Goal: Find specific page/section: Find specific page/section

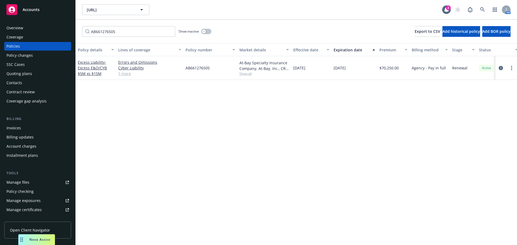
click at [506, 126] on div "Policy details Lines of coverage Policy number Market details Effective date Ex…" at bounding box center [296, 144] width 441 height 202
click at [170, 32] on input "AB661276505" at bounding box center [128, 31] width 93 height 11
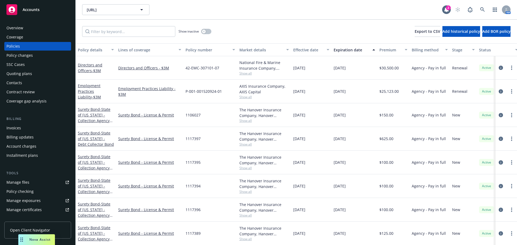
click at [499, 120] on div at bounding box center [507, 115] width 22 height 24
click at [14, 124] on div "Invoices" at bounding box center [13, 128] width 15 height 9
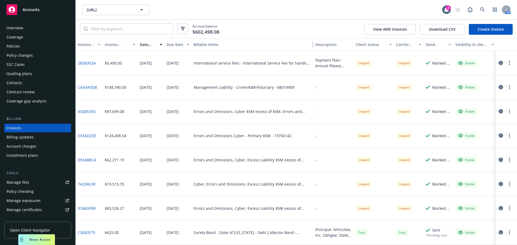
drag, startPoint x: 291, startPoint y: 46, endPoint x: 332, endPoint y: 44, distance: 41.0
click at [332, 44] on div "Invoice ID Invoice amount Date issued Due date Billable items Description Clien…" at bounding box center [297, 44] width 442 height 13
